Goal: Use online tool/utility: Utilize a website feature to perform a specific function

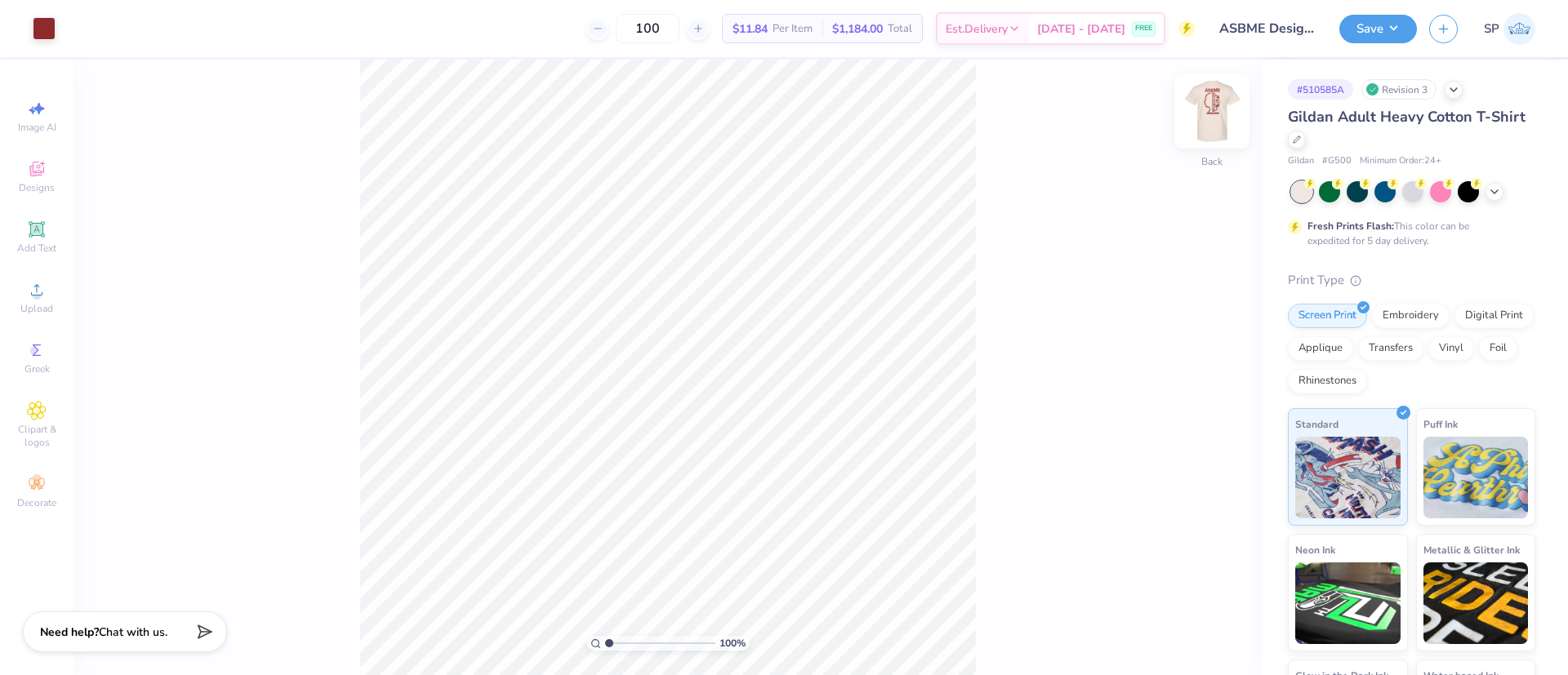
click at [1220, 114] on img at bounding box center [1211, 111] width 65 height 65
click at [1206, 106] on img at bounding box center [1211, 111] width 65 height 65
type input "3.24"
type input "3.50"
type input "3.00"
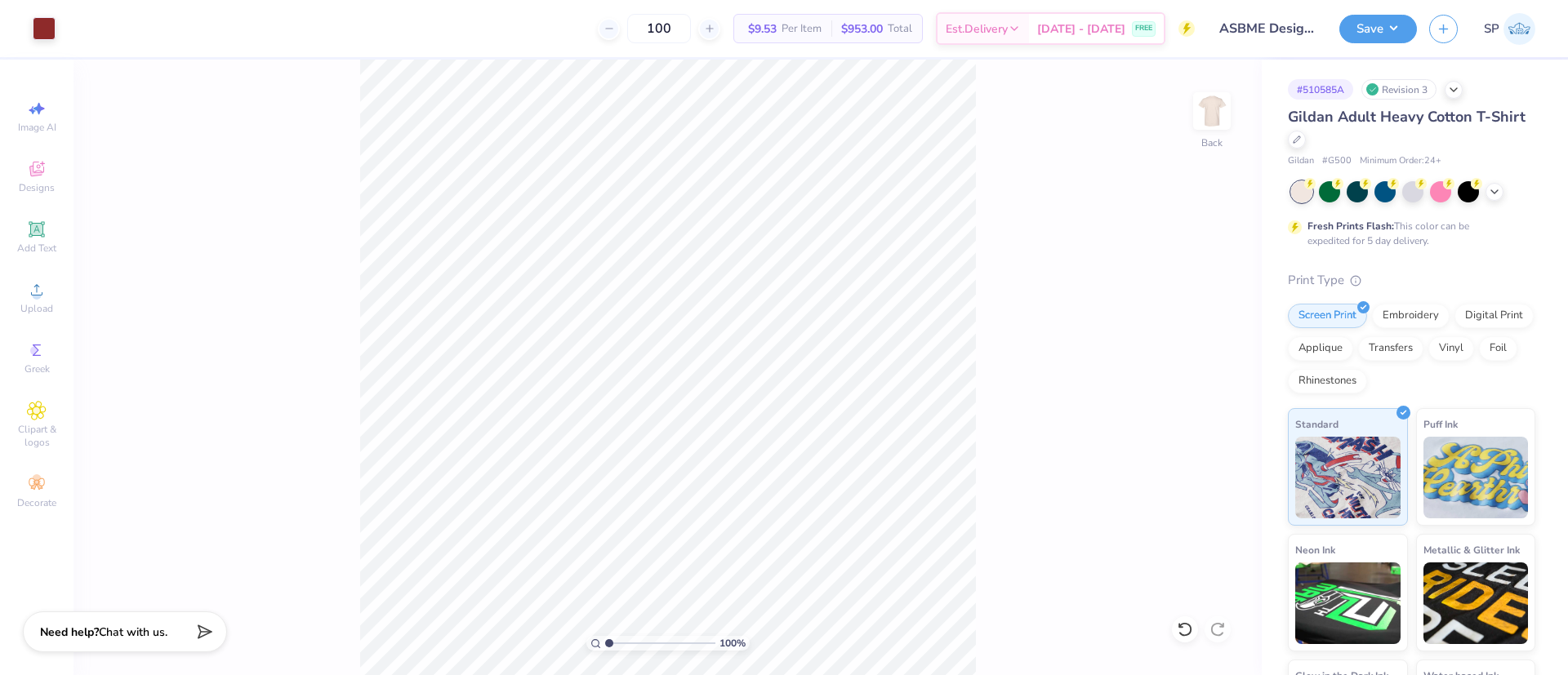
click at [1001, 640] on div "100 % Back" at bounding box center [667, 367] width 1188 height 615
click at [976, 596] on div "100 % Back" at bounding box center [667, 367] width 1188 height 615
click at [1194, 353] on input "1.21" at bounding box center [1201, 351] width 59 height 23
type input "3.00"
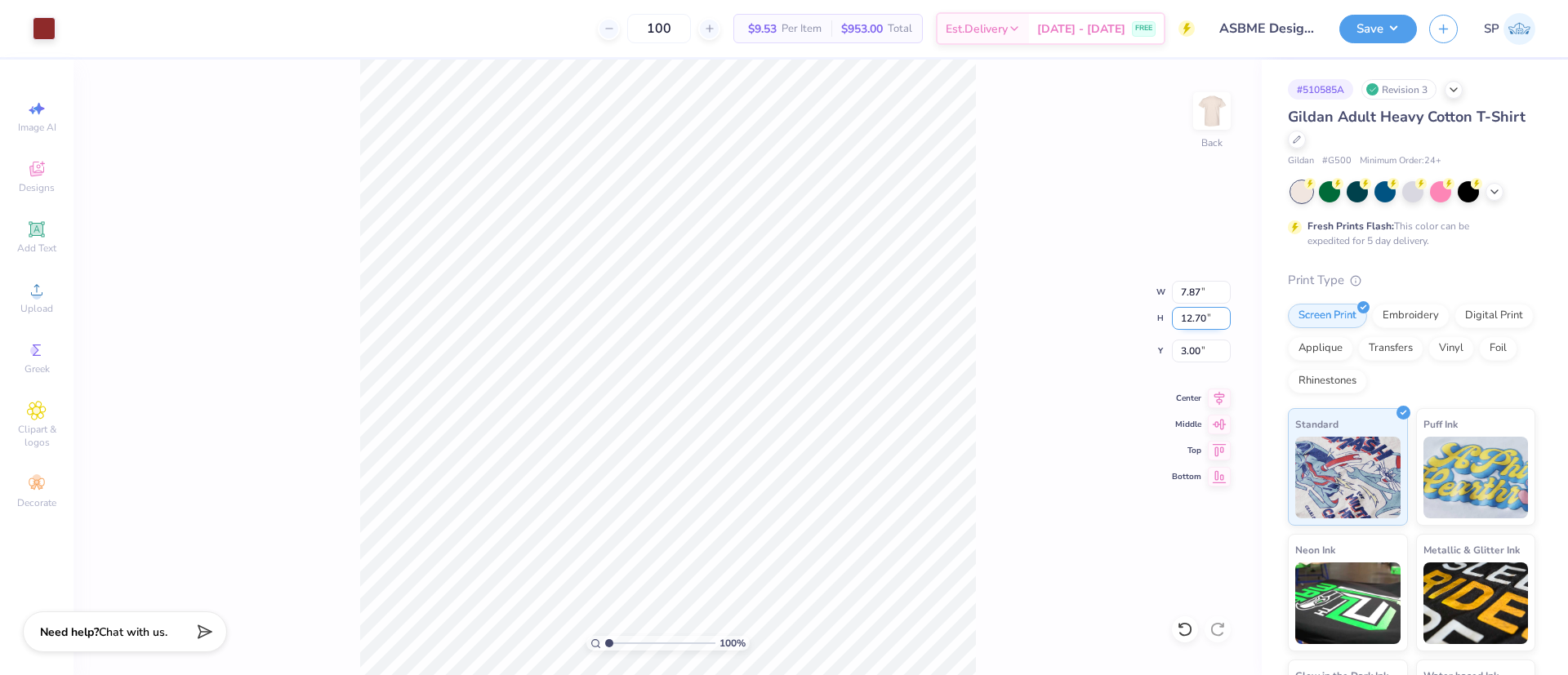
click at [1199, 317] on input "12.70" at bounding box center [1201, 318] width 59 height 23
type input "12.50"
type input "7.74"
click at [1180, 352] on input "3.10" at bounding box center [1201, 351] width 59 height 23
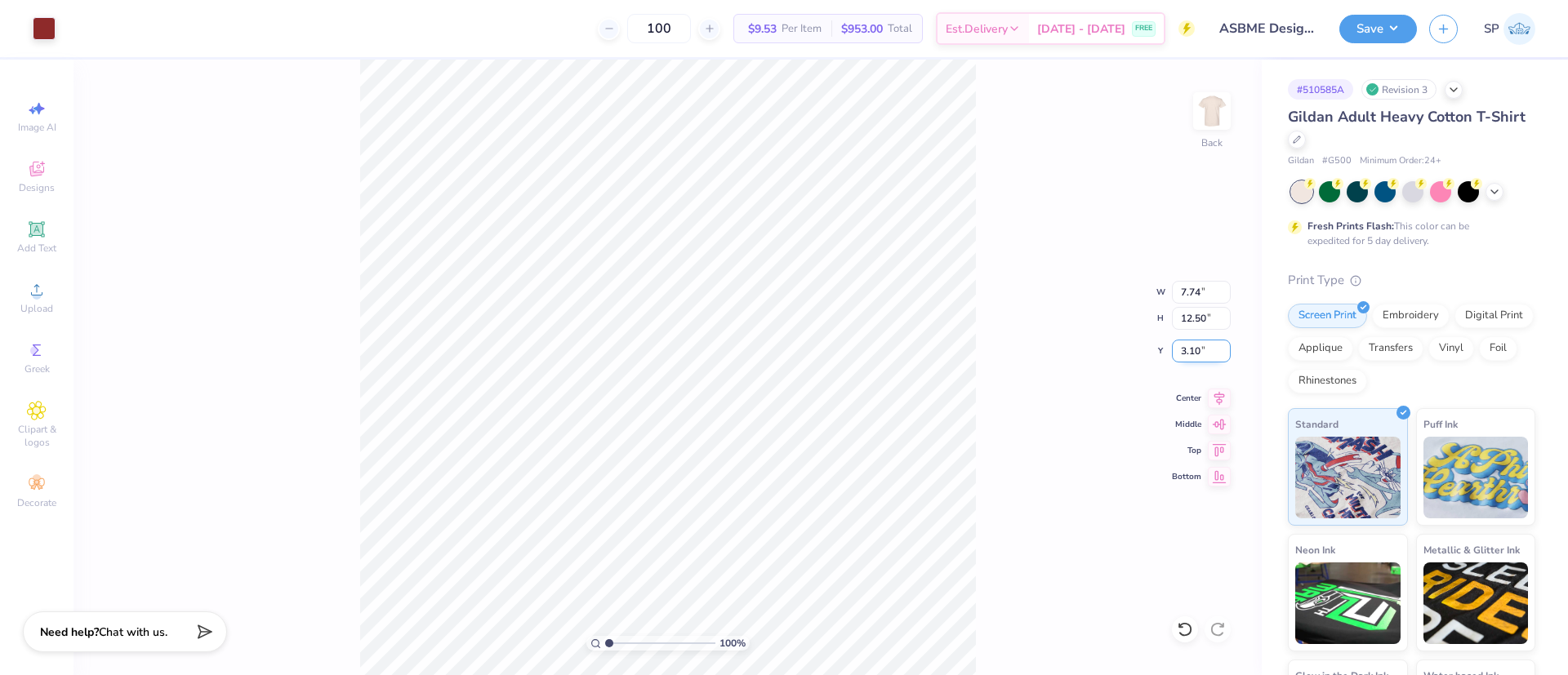
click at [1180, 352] on input "3.10" at bounding box center [1201, 351] width 59 height 23
type input "3.00"
click at [1395, 37] on button "Save" at bounding box center [1377, 26] width 77 height 29
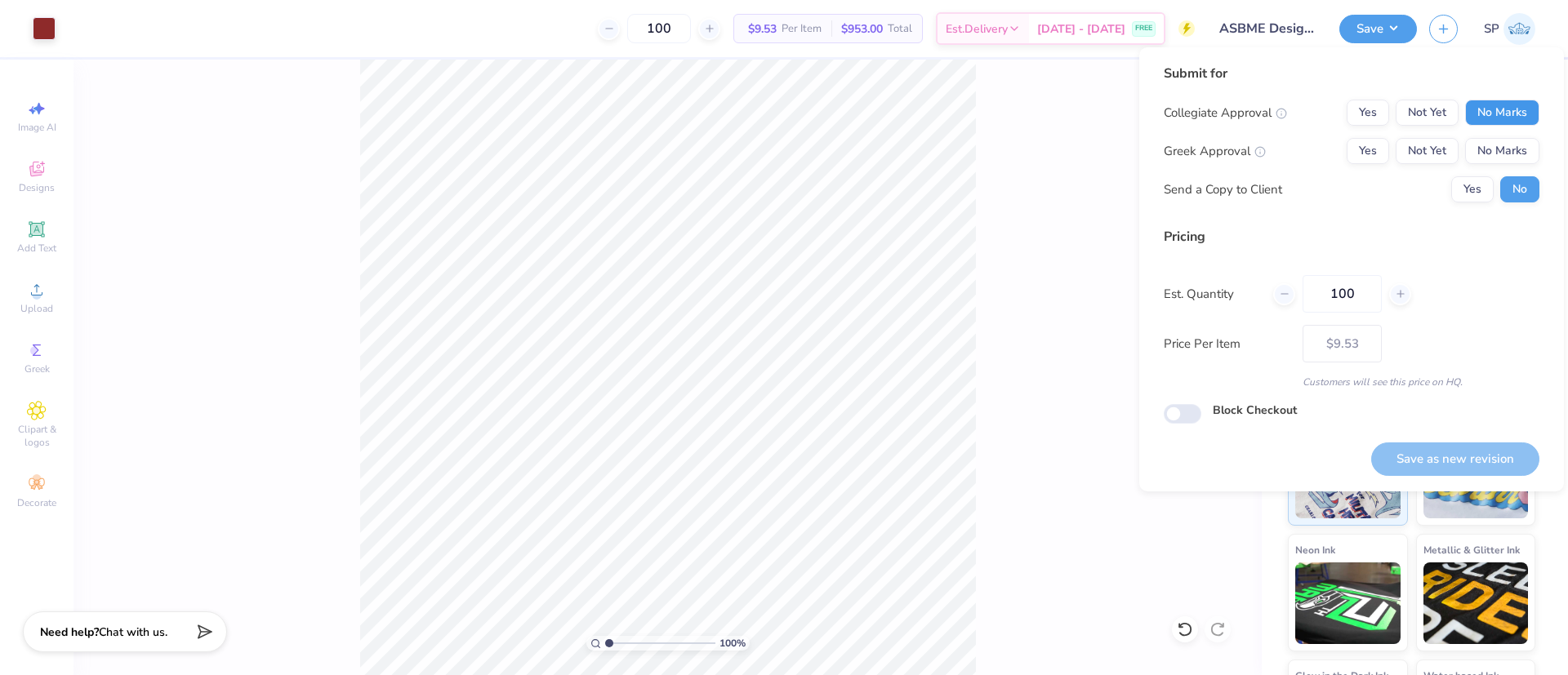
click at [1482, 113] on button "No Marks" at bounding box center [1502, 113] width 75 height 26
click at [1501, 155] on button "No Marks" at bounding box center [1502, 151] width 75 height 26
click at [1459, 452] on button "Save as new revision" at bounding box center [1454, 459] width 169 height 34
type input "$9.53"
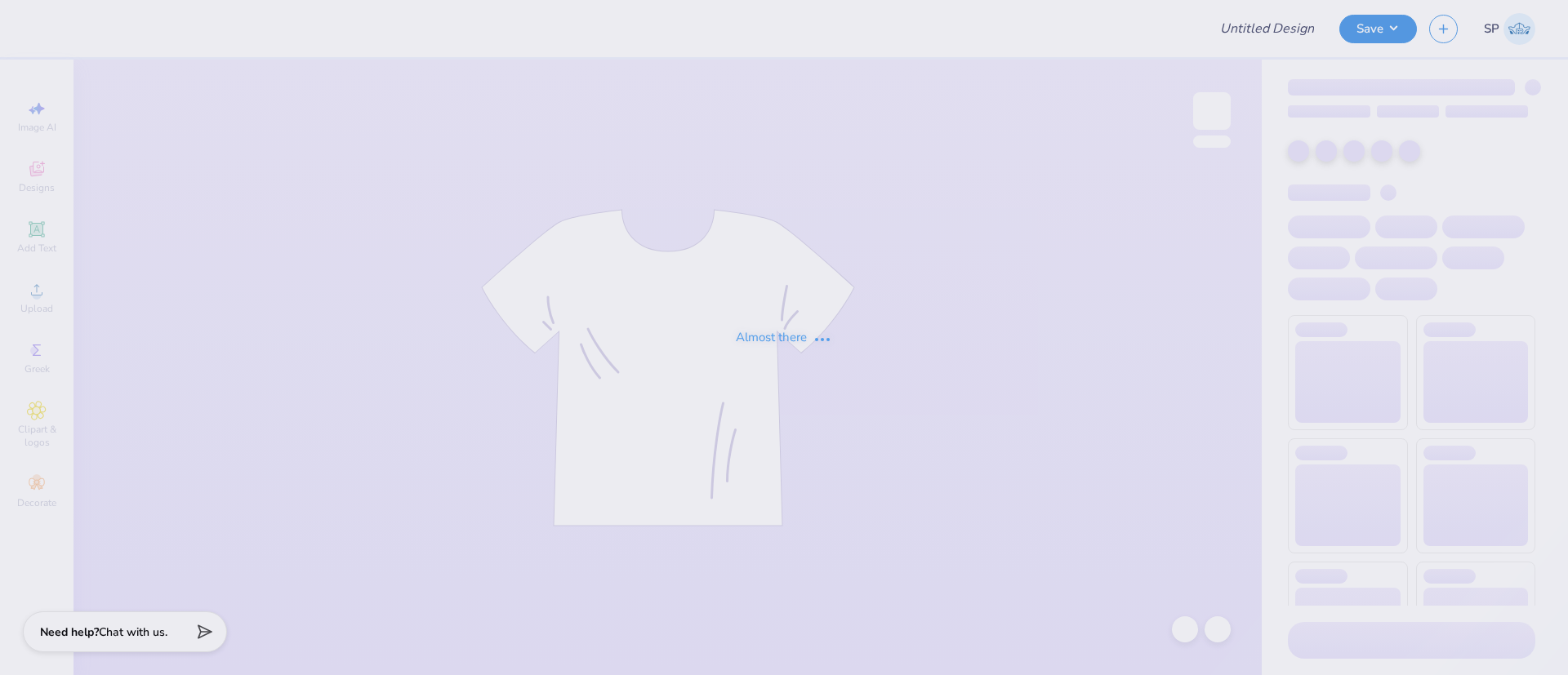
type input "DU- Fall Rush shirts"
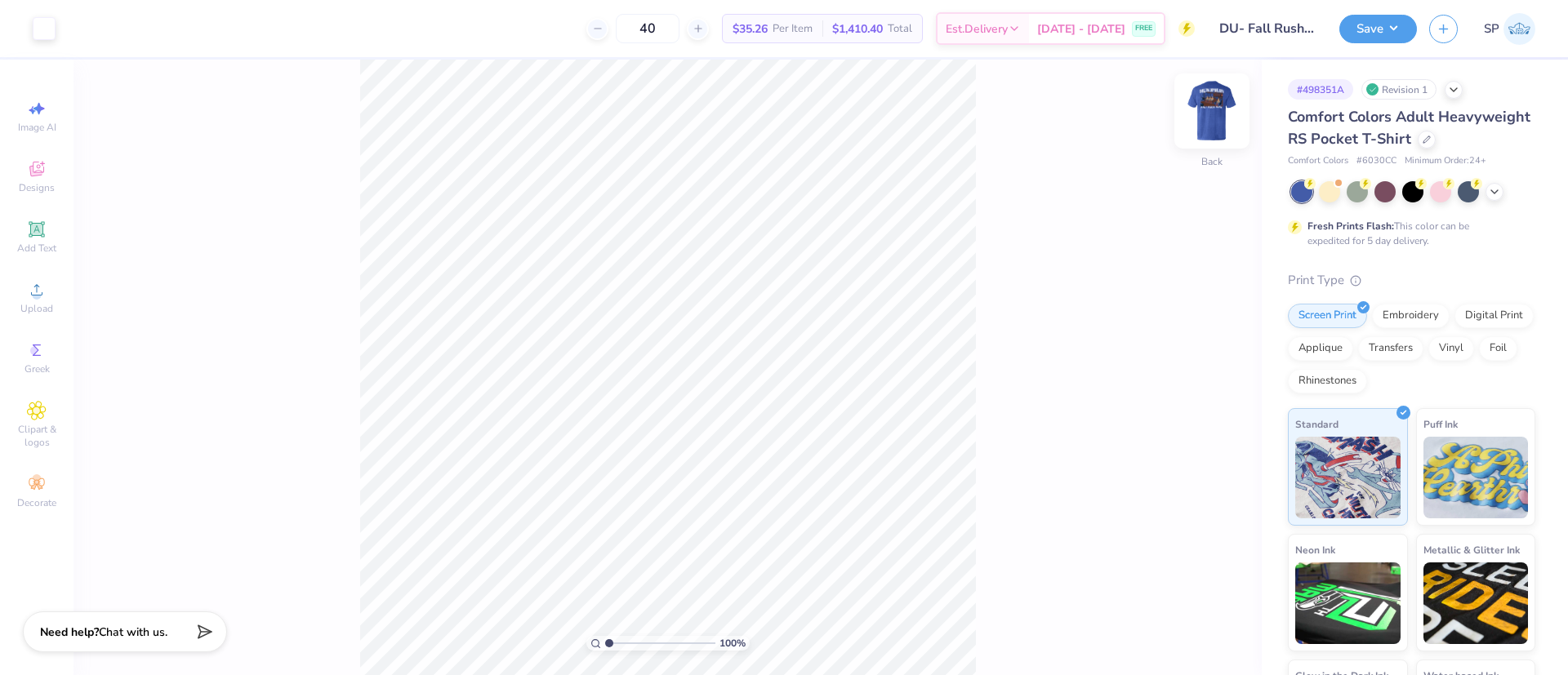
click at [1222, 104] on img at bounding box center [1211, 111] width 65 height 65
click at [1213, 123] on img at bounding box center [1211, 111] width 65 height 65
click at [1399, 20] on button "Save" at bounding box center [1377, 26] width 77 height 29
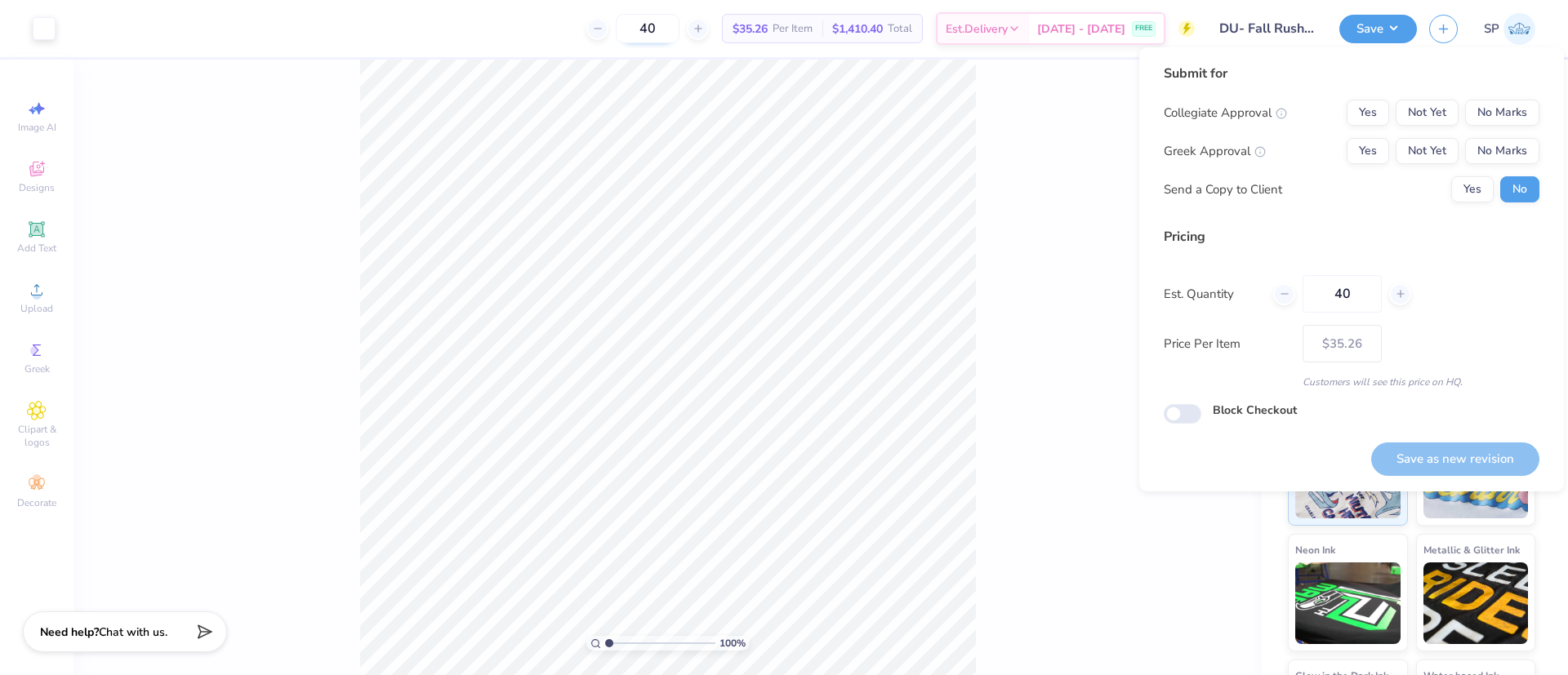
click at [660, 23] on input "40" at bounding box center [648, 29] width 63 height 30
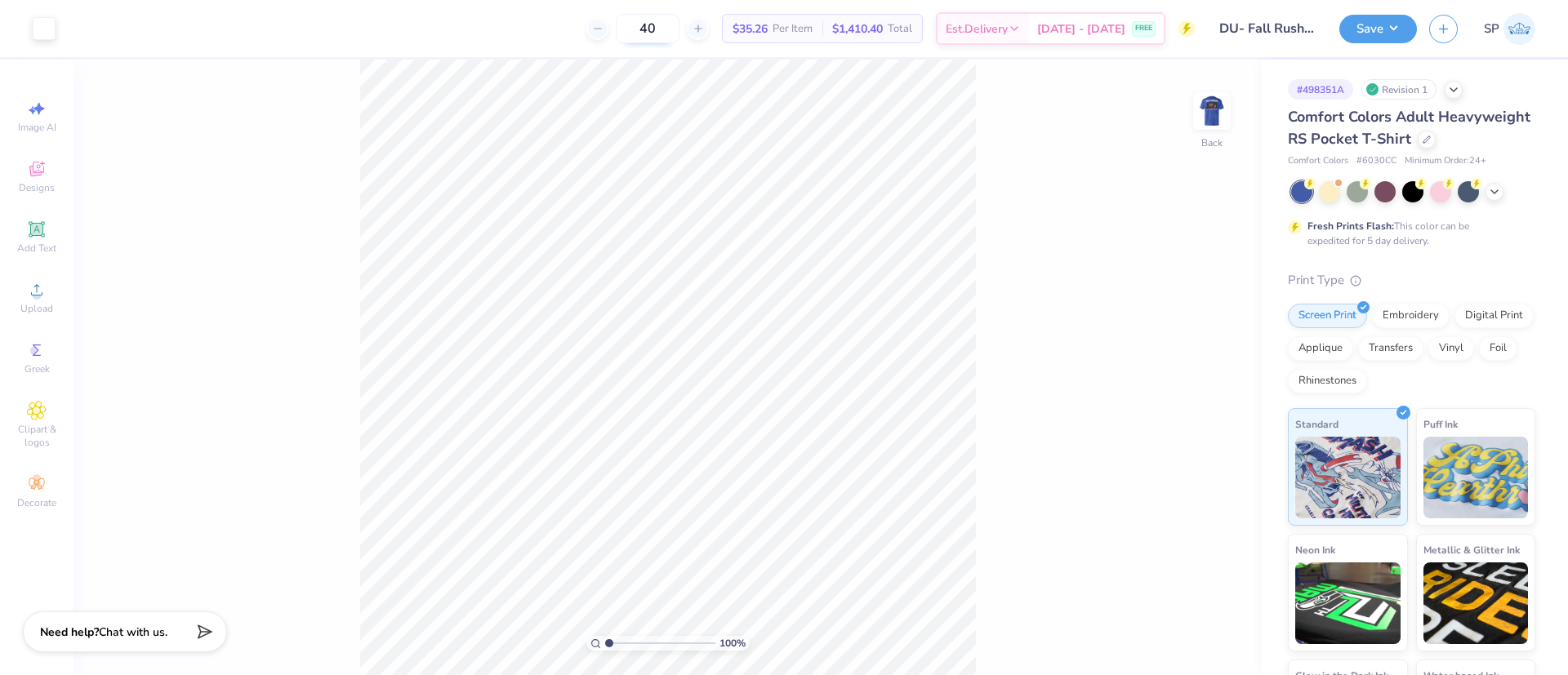
click at [661, 26] on input "40" at bounding box center [648, 29] width 63 height 30
type input "28"
click at [1389, 27] on button "Save" at bounding box center [1377, 26] width 77 height 29
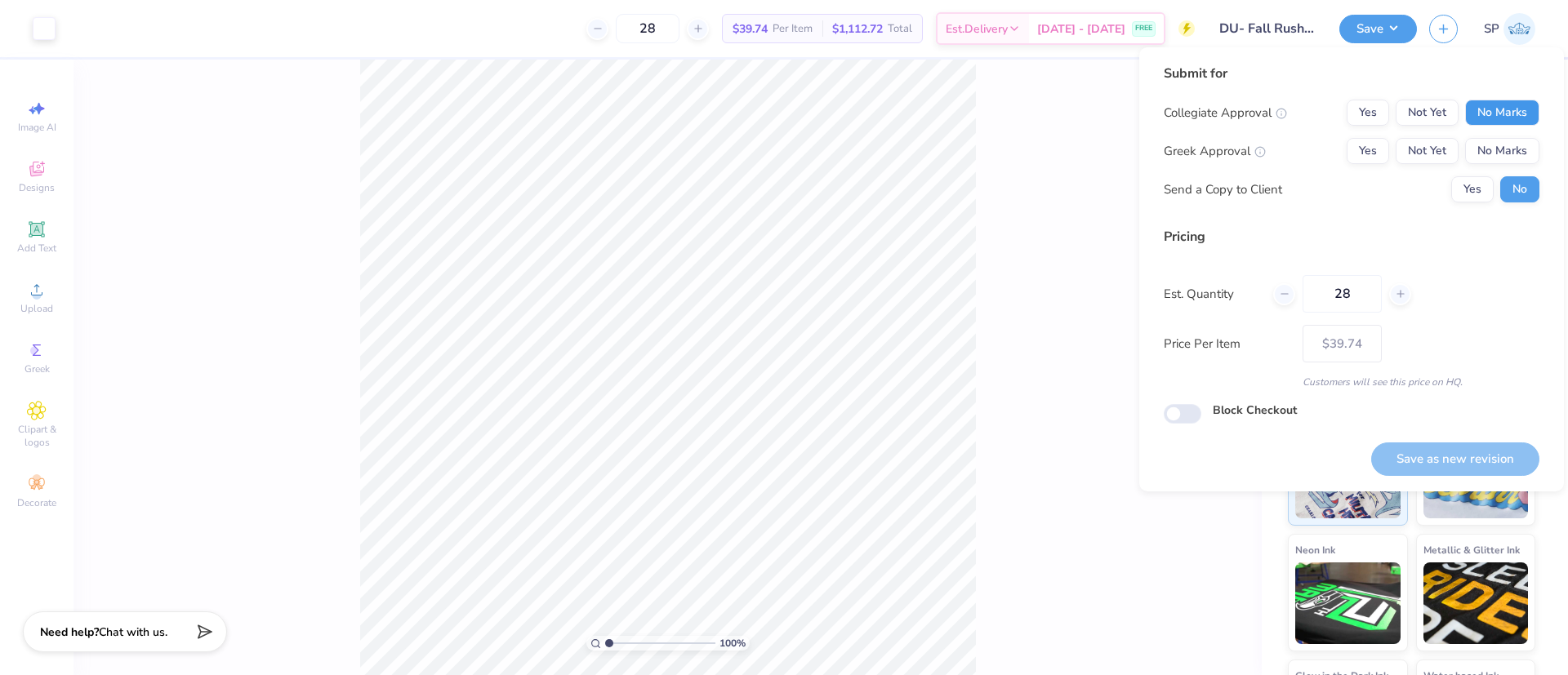
click at [1511, 117] on button "No Marks" at bounding box center [1502, 113] width 75 height 26
click at [1368, 152] on button "Yes" at bounding box center [1368, 151] width 43 height 26
click at [1479, 198] on button "Yes" at bounding box center [1472, 189] width 43 height 26
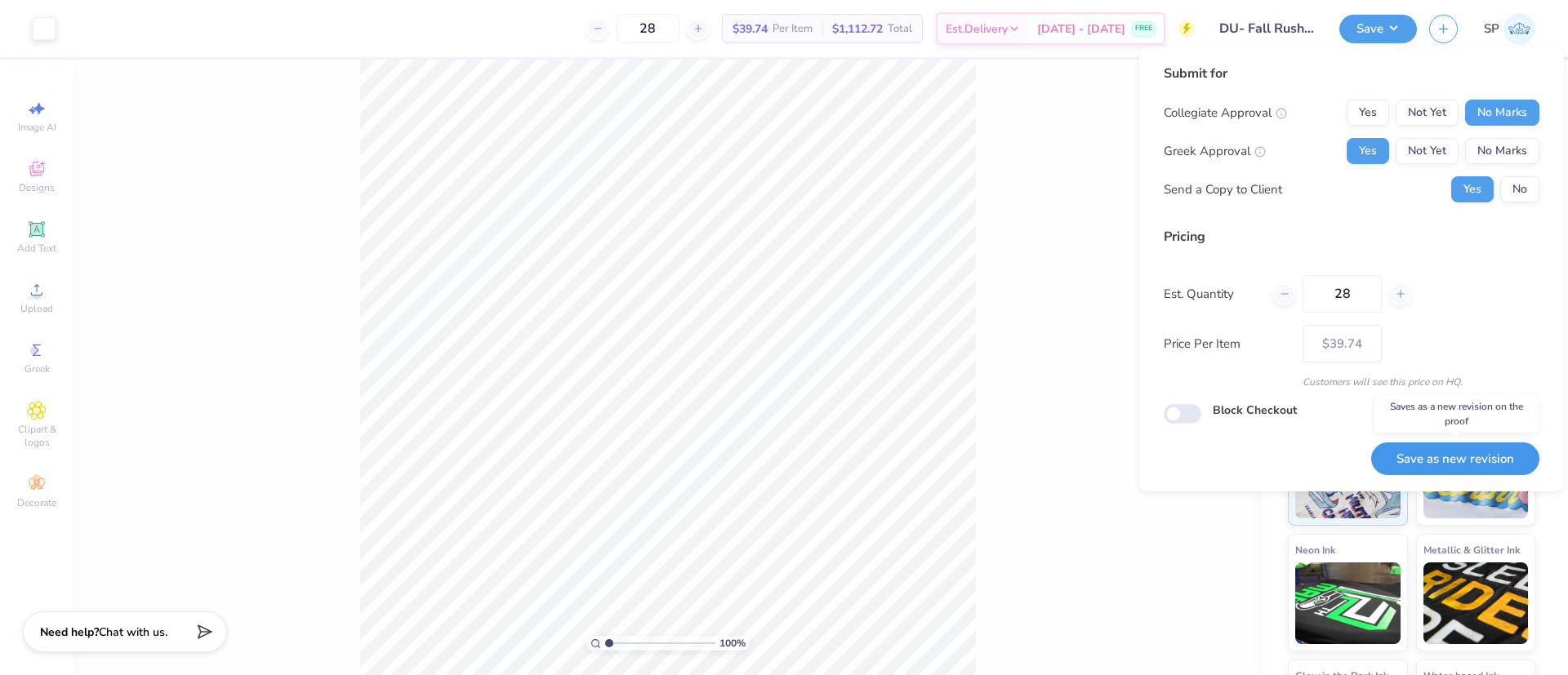
click at [1443, 461] on button "Save as new revision" at bounding box center [1454, 459] width 169 height 34
type input "$39.74"
